Goal: Task Accomplishment & Management: Complete application form

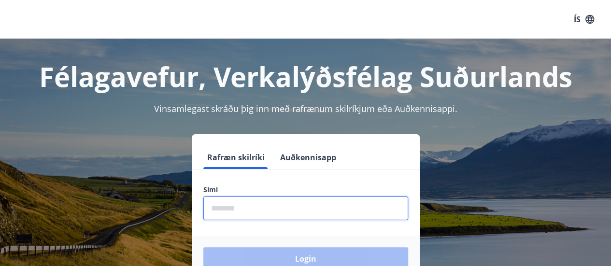
click at [384, 208] on input "phone" at bounding box center [305, 209] width 205 height 24
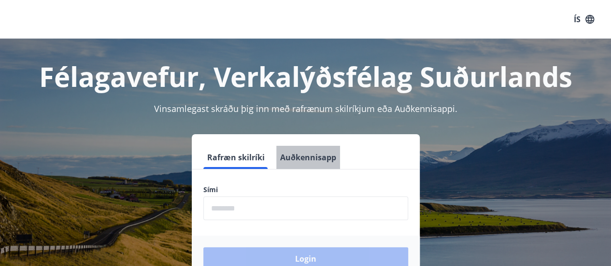
click at [325, 156] on button "Auðkennisapp" at bounding box center [308, 157] width 64 height 23
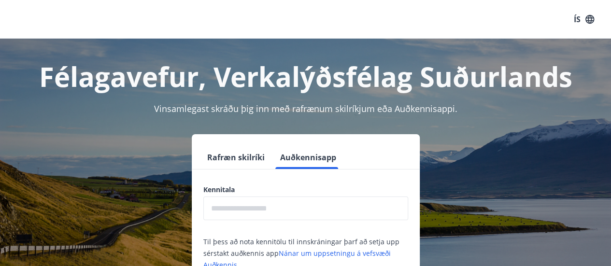
click at [297, 199] on input "text" at bounding box center [305, 209] width 205 height 24
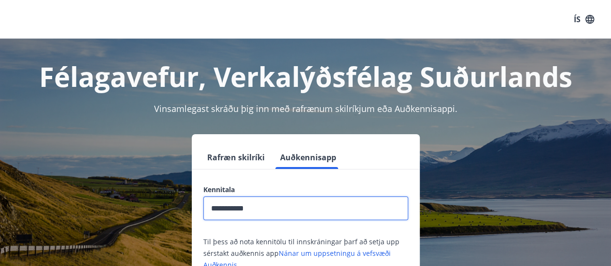
type input "**********"
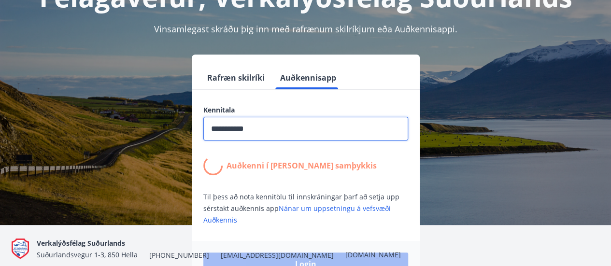
scroll to position [94, 0]
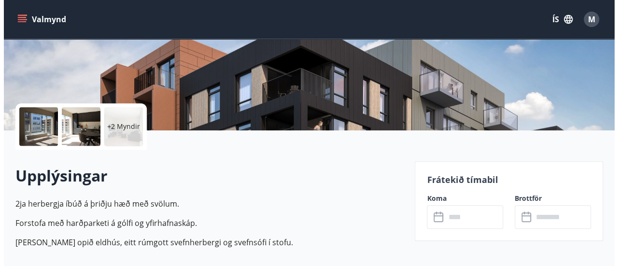
scroll to position [167, 0]
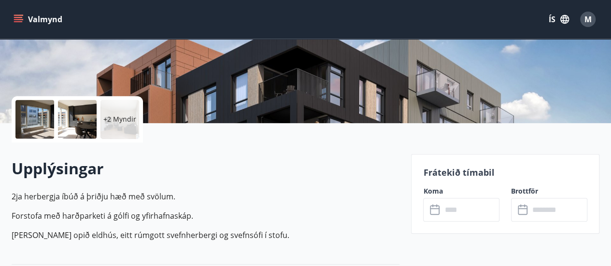
click at [28, 120] on div at bounding box center [34, 119] width 39 height 39
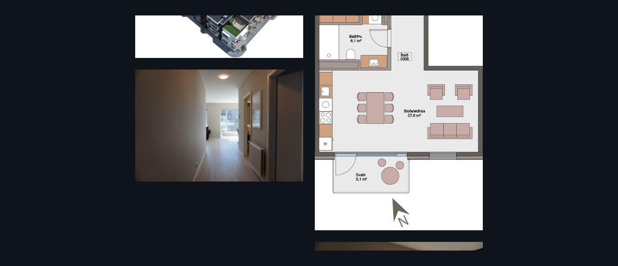
scroll to position [135, 0]
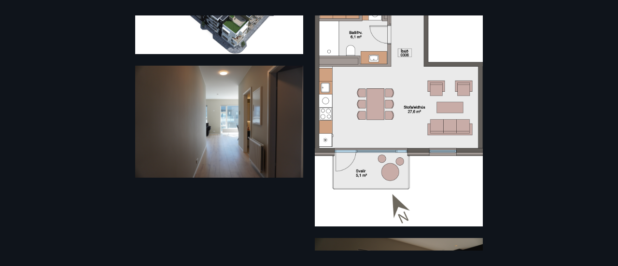
click at [239, 118] on img at bounding box center [219, 122] width 168 height 112
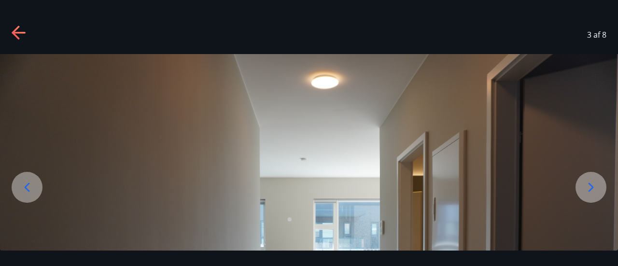
click at [497, 203] on img at bounding box center [309, 260] width 618 height 412
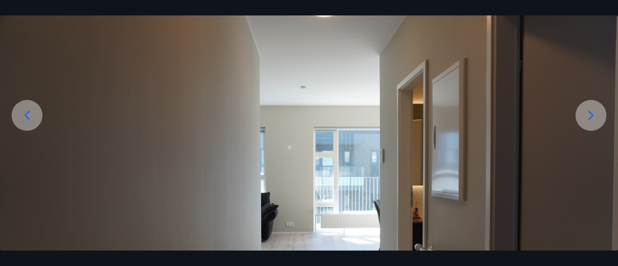
scroll to position [72, 0]
